Goal: Check status: Check status

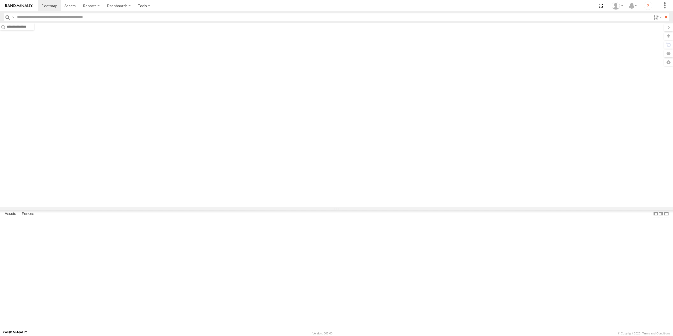
click at [156, 14] on input "text" at bounding box center [333, 17] width 636 height 8
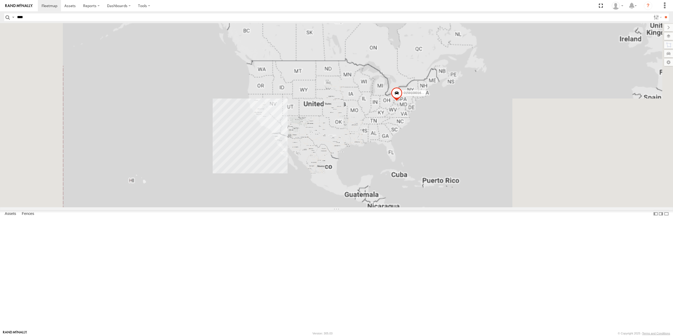
type input "****"
click at [663, 13] on input "**" at bounding box center [666, 17] width 6 height 8
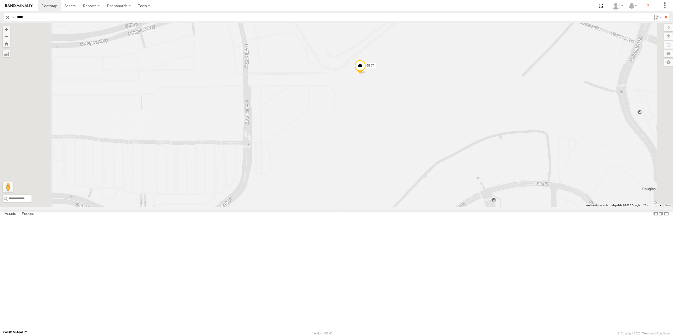
drag, startPoint x: 440, startPoint y: 164, endPoint x: 380, endPoint y: 185, distance: 63.8
click at [382, 185] on div "5397" at bounding box center [336, 115] width 673 height 184
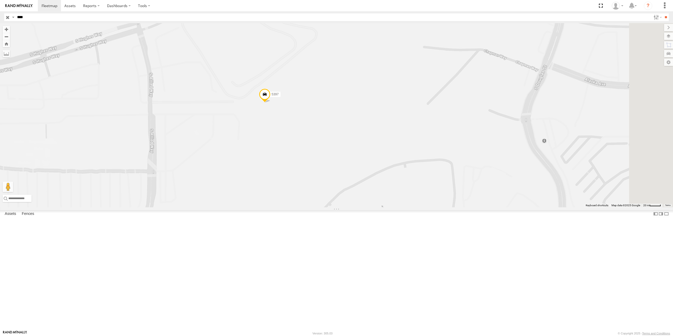
drag, startPoint x: 376, startPoint y: 185, endPoint x: 341, endPoint y: 200, distance: 37.1
click at [344, 199] on div "5397" at bounding box center [336, 115] width 673 height 184
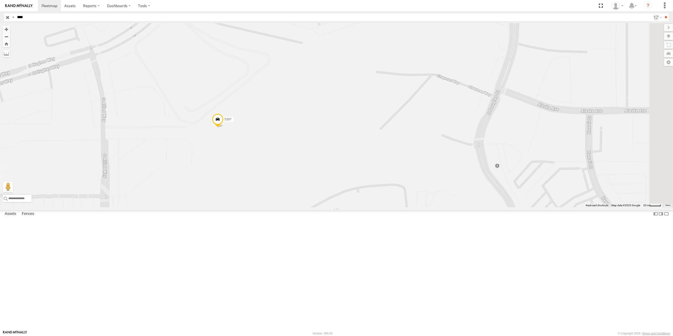
drag, startPoint x: 335, startPoint y: 194, endPoint x: 318, endPoint y: 205, distance: 20.6
click at [318, 205] on div "5397" at bounding box center [336, 115] width 673 height 184
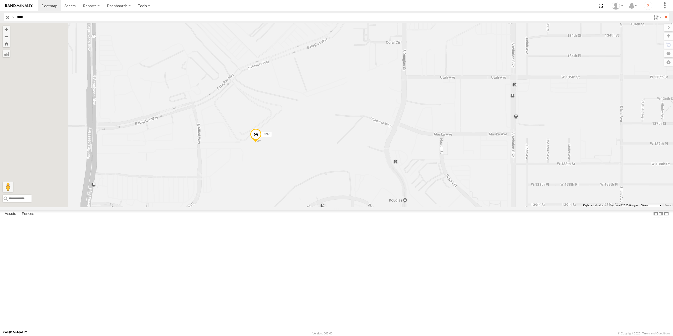
drag, startPoint x: 295, startPoint y: 216, endPoint x: 333, endPoint y: 225, distance: 38.6
click at [331, 207] on div "5397" at bounding box center [336, 115] width 673 height 184
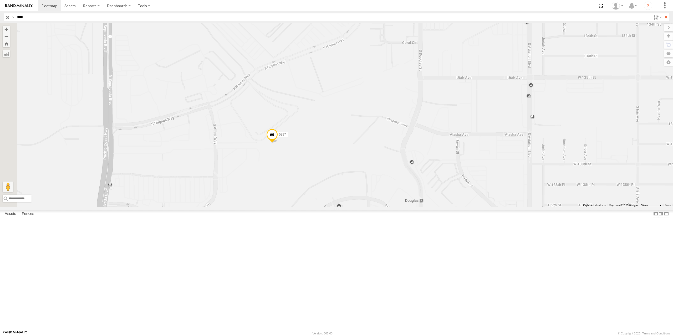
drag, startPoint x: 343, startPoint y: 227, endPoint x: 325, endPoint y: 212, distance: 23.7
click at [325, 207] on div "5397" at bounding box center [336, 115] width 673 height 184
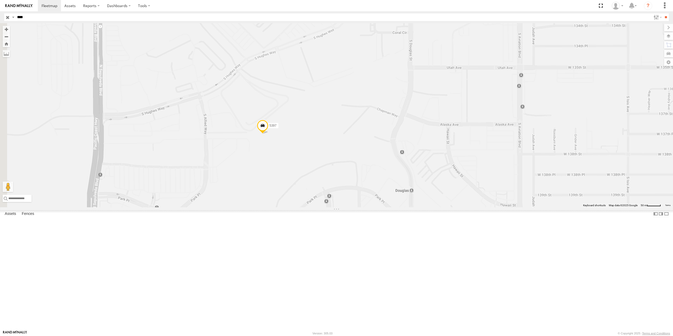
click at [269, 134] on span at bounding box center [263, 127] width 12 height 14
